Goal: Transaction & Acquisition: Purchase product/service

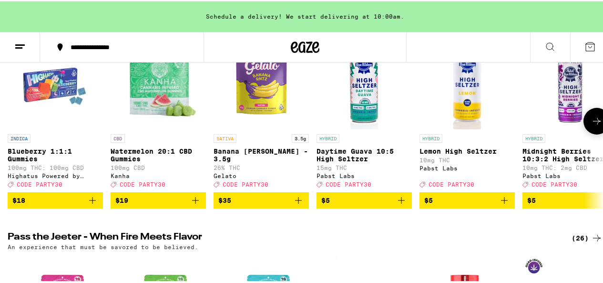
scroll to position [79, 0]
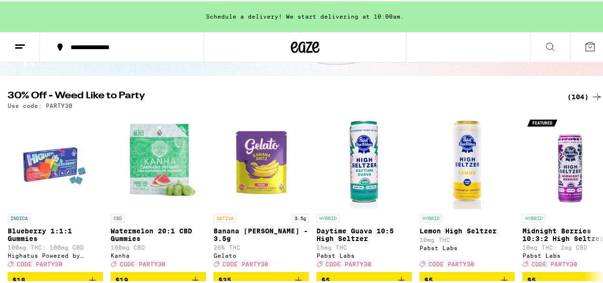
click at [568, 93] on div "(104)" at bounding box center [584, 95] width 35 height 11
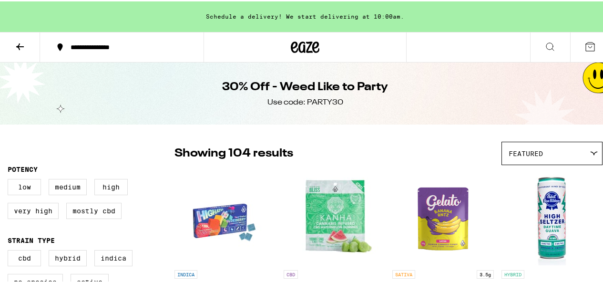
scroll to position [79, 0]
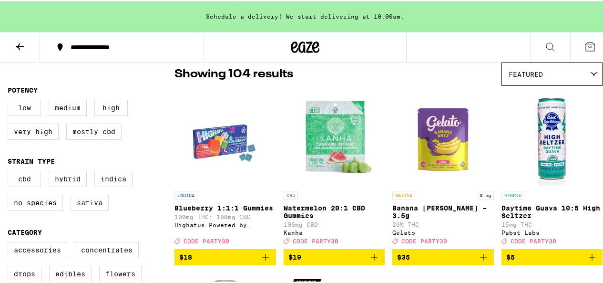
click at [88, 202] on label "Sativa" at bounding box center [90, 201] width 38 height 16
click at [10, 171] on input "Sativa" at bounding box center [10, 171] width 0 height 0
checkbox input "true"
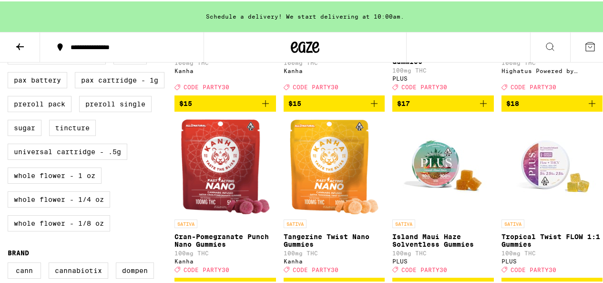
scroll to position [397, 0]
